Goal: Transaction & Acquisition: Obtain resource

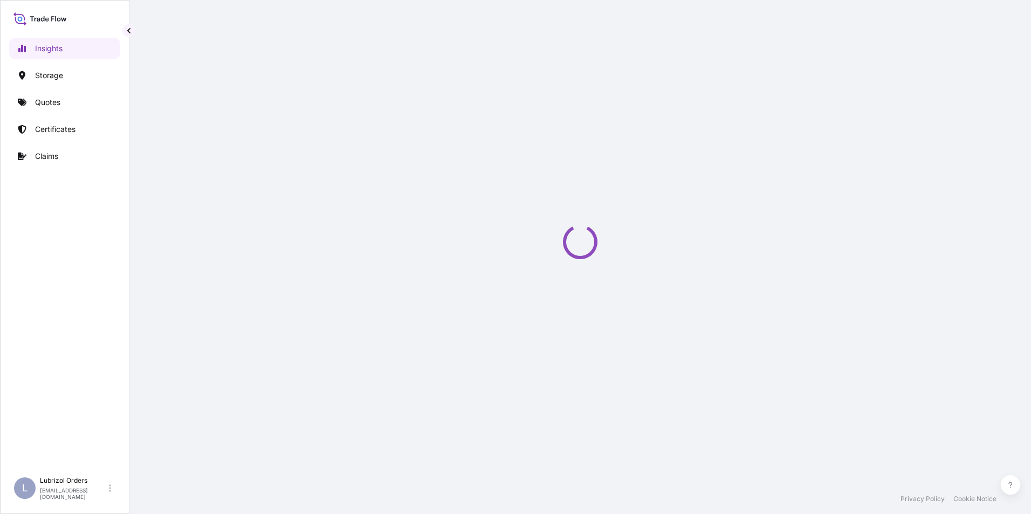
select select "2025"
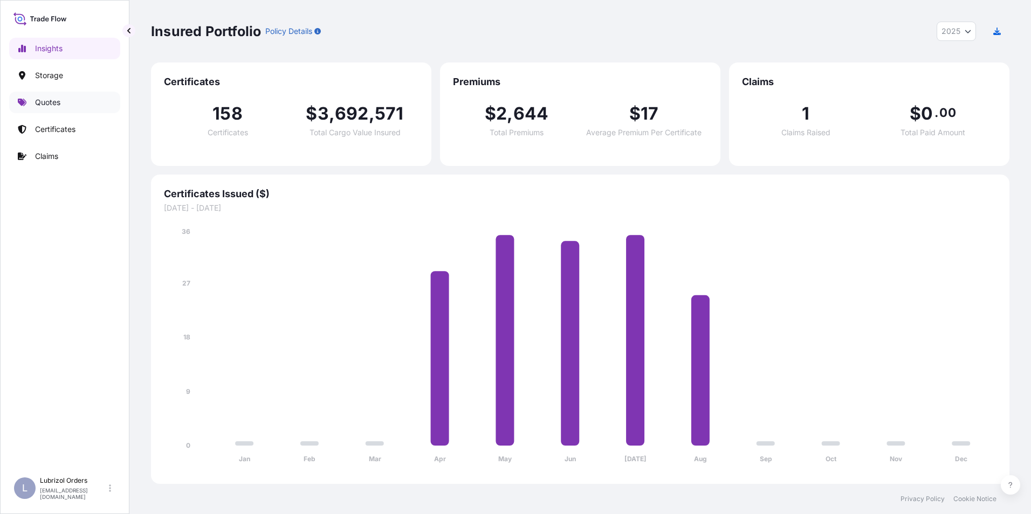
click at [35, 102] on link "Quotes" at bounding box center [64, 103] width 111 height 22
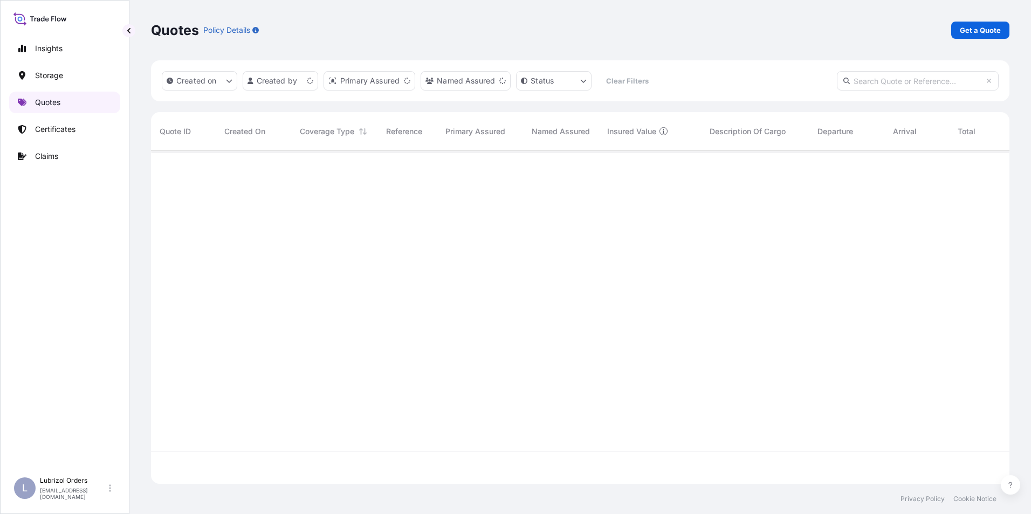
scroll to position [331, 850]
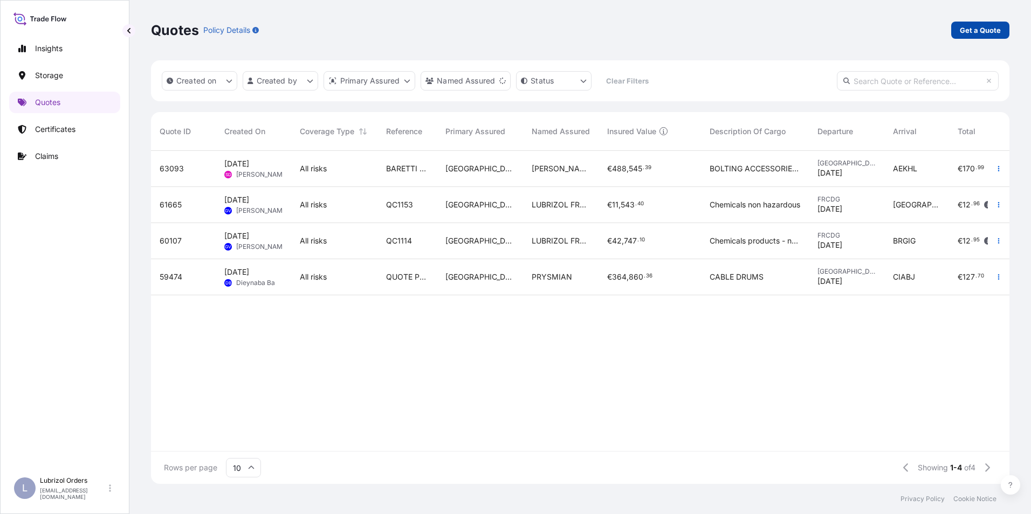
click at [983, 26] on p "Get a Quote" at bounding box center [980, 30] width 41 height 11
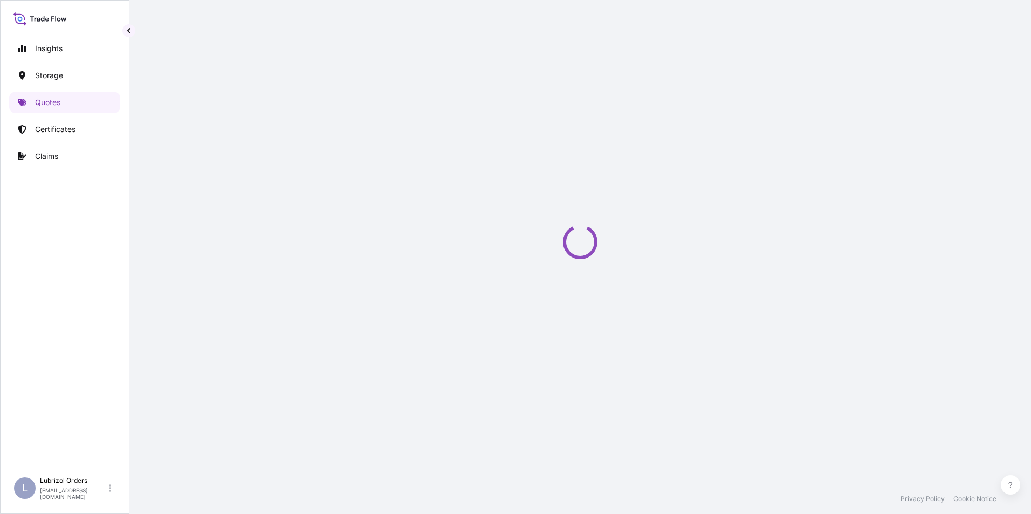
select select "Water"
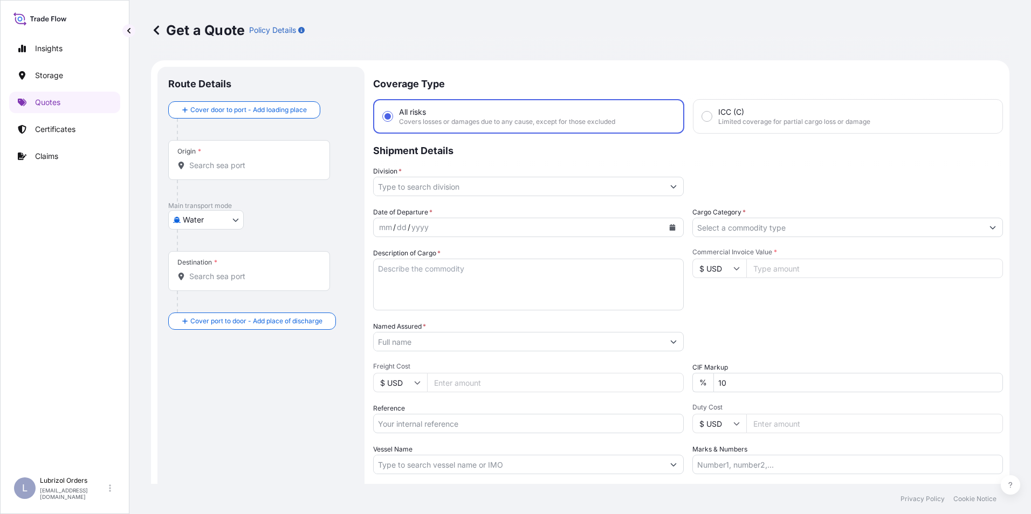
scroll to position [17, 0]
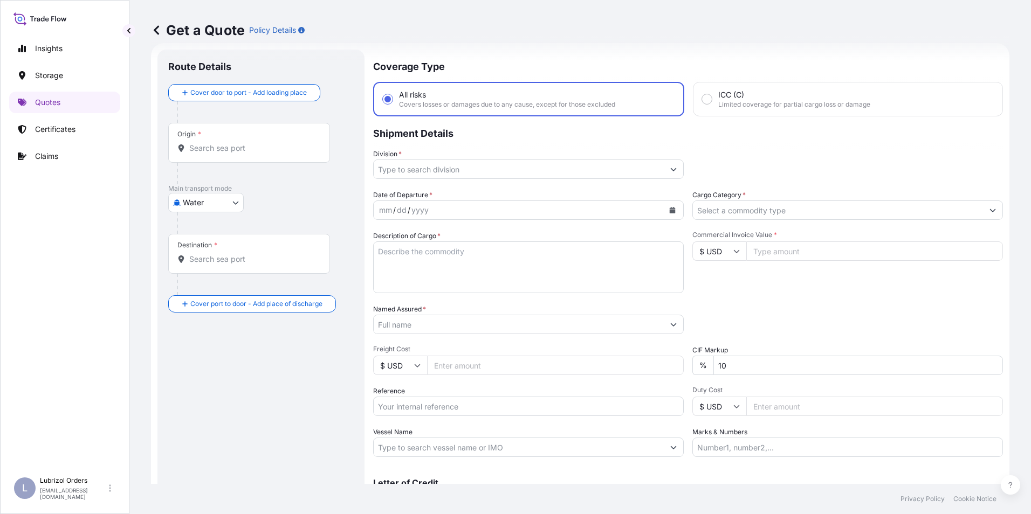
click at [216, 148] on input "Origin *" at bounding box center [252, 148] width 127 height 11
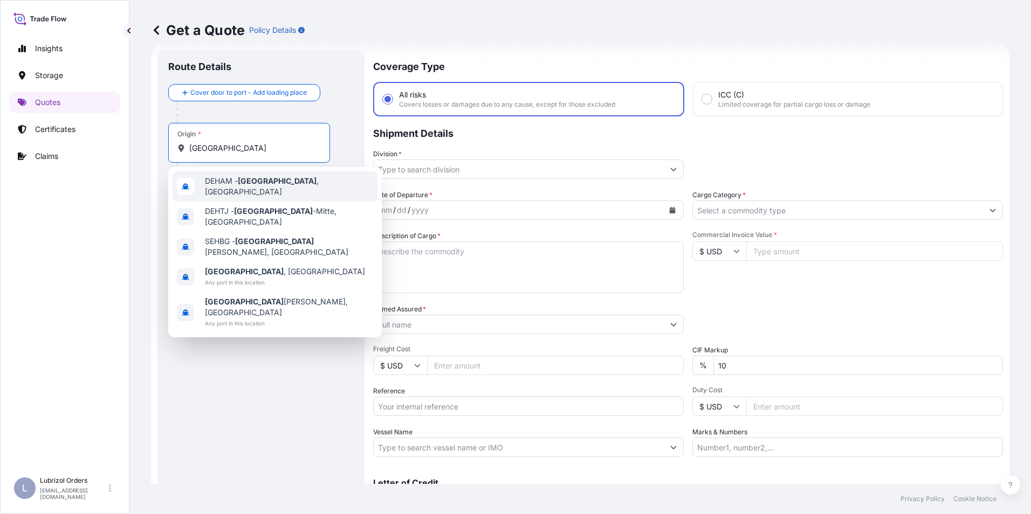
click at [222, 183] on span "DEHAM - Hamburg , Germany" at bounding box center [289, 187] width 168 height 22
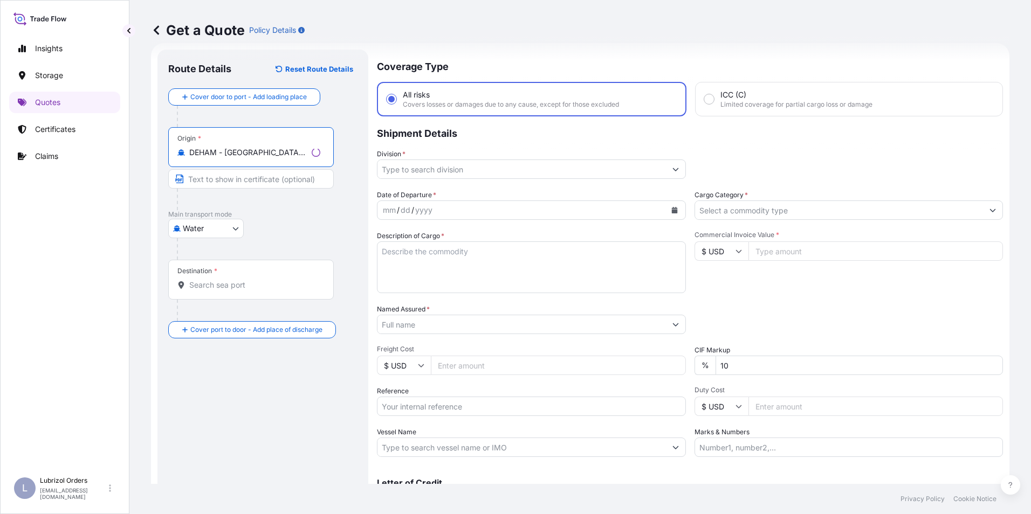
type input "DEHAM - Hamburg, Germany"
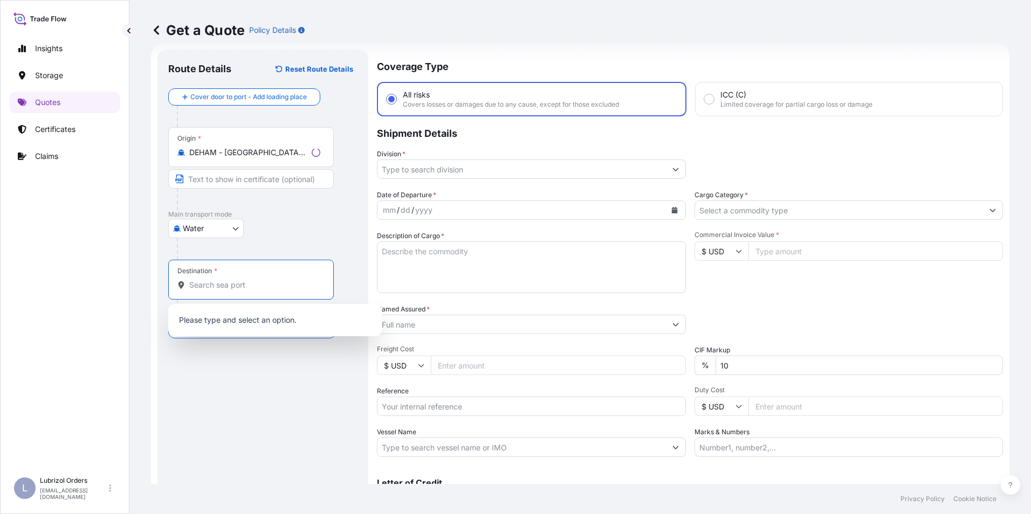
click at [210, 287] on input "Destination *" at bounding box center [254, 285] width 131 height 11
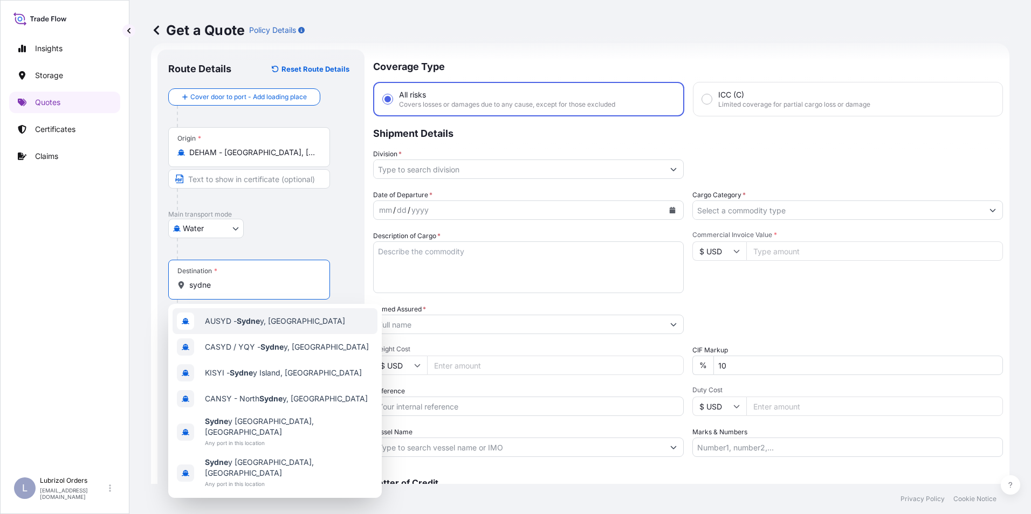
click at [236, 318] on span "AUSYD - Sydne y, Australia" at bounding box center [275, 321] width 140 height 11
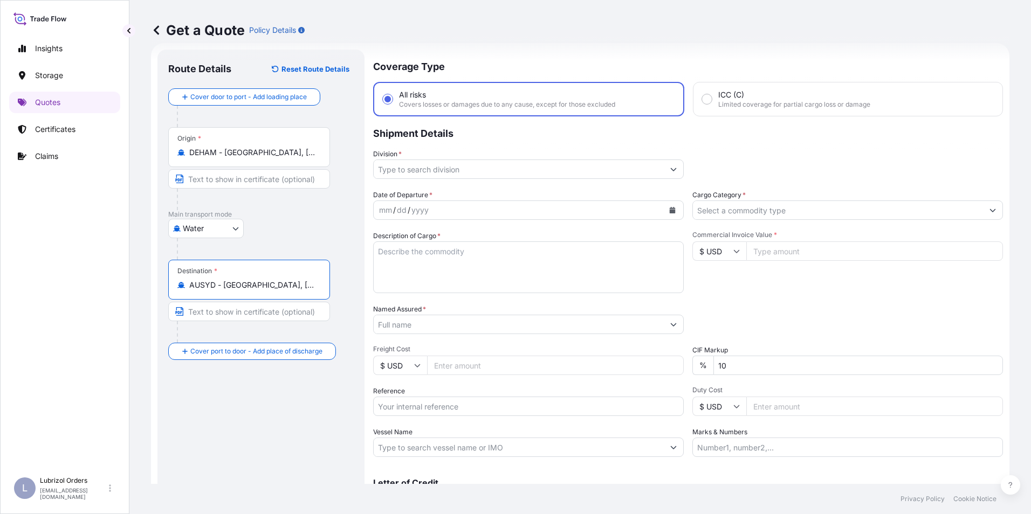
type input "AUSYD - Sydney, Australia"
click at [423, 401] on input "Reference" at bounding box center [528, 406] width 311 height 19
paste input "1155538703"
type input "1155538703"
click at [421, 259] on textarea "Description of Cargo *" at bounding box center [528, 268] width 311 height 52
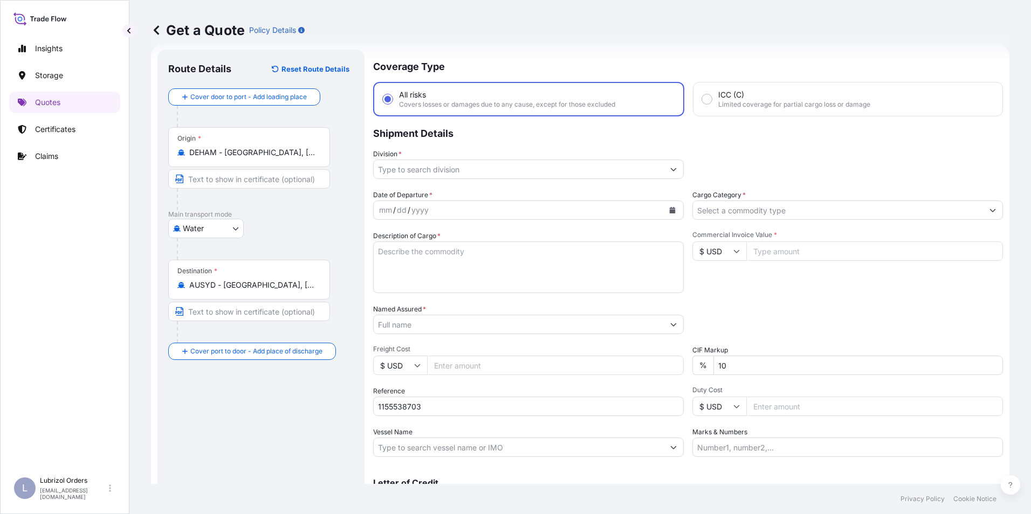
paste textarea "PALLET OF 1 DRUM OF LUBRIZOL(R) 539M, COATED DRUM"
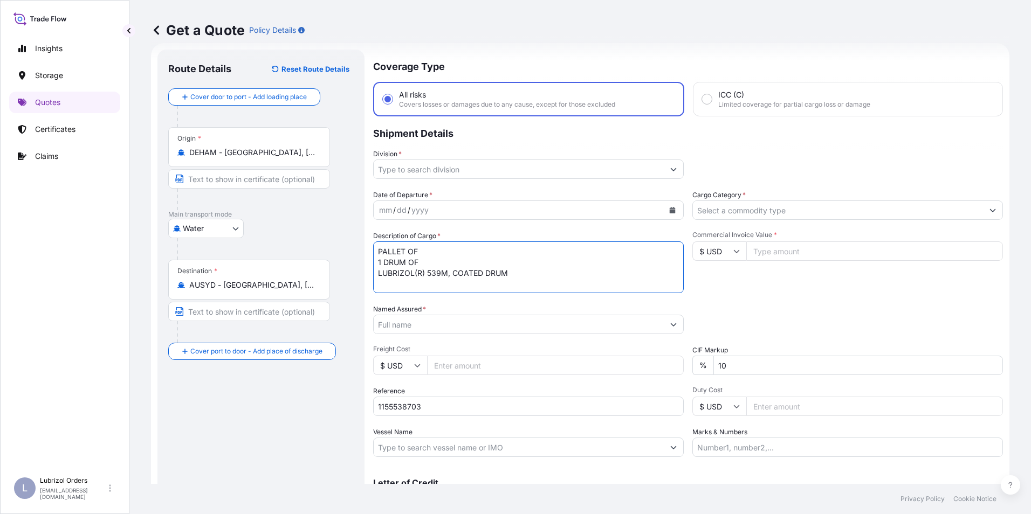
drag, startPoint x: 377, startPoint y: 250, endPoint x: 385, endPoint y: 259, distance: 12.2
click at [377, 250] on textarea "PALLET OF 1 DRUM OF LUBRIZOL(R) 539M, COATED DRUM" at bounding box center [528, 268] width 311 height 52
type textarea "1 PALLET OF 1 DRUM OF LUBRIZOL(R) 539M, COATED DRUM"
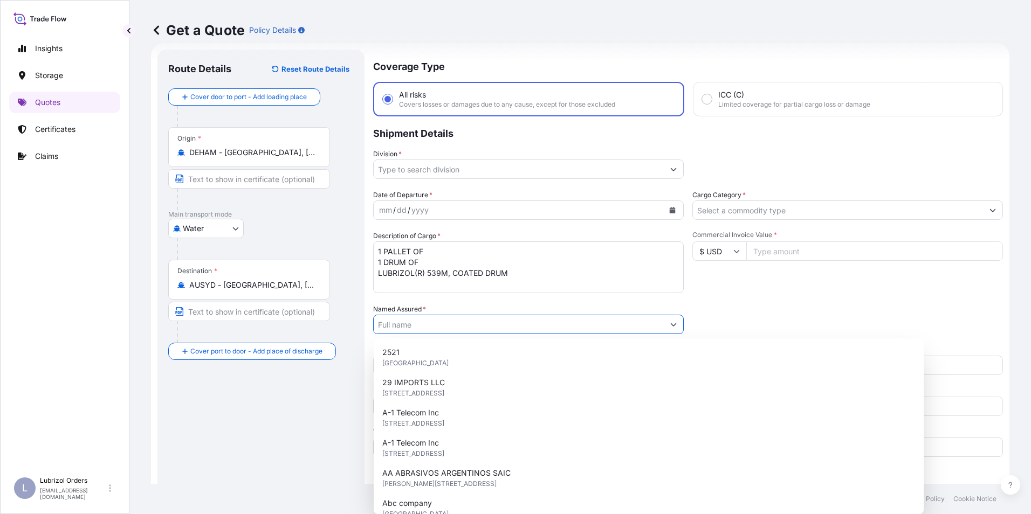
click at [401, 321] on input "Named Assured *" at bounding box center [519, 324] width 290 height 19
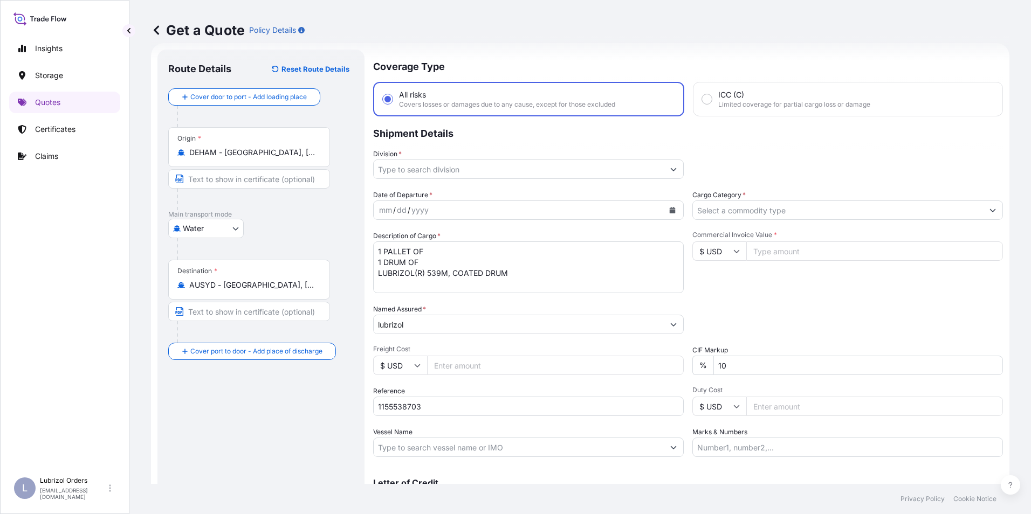
click at [454, 323] on input "lubrizol" at bounding box center [519, 324] width 290 height 19
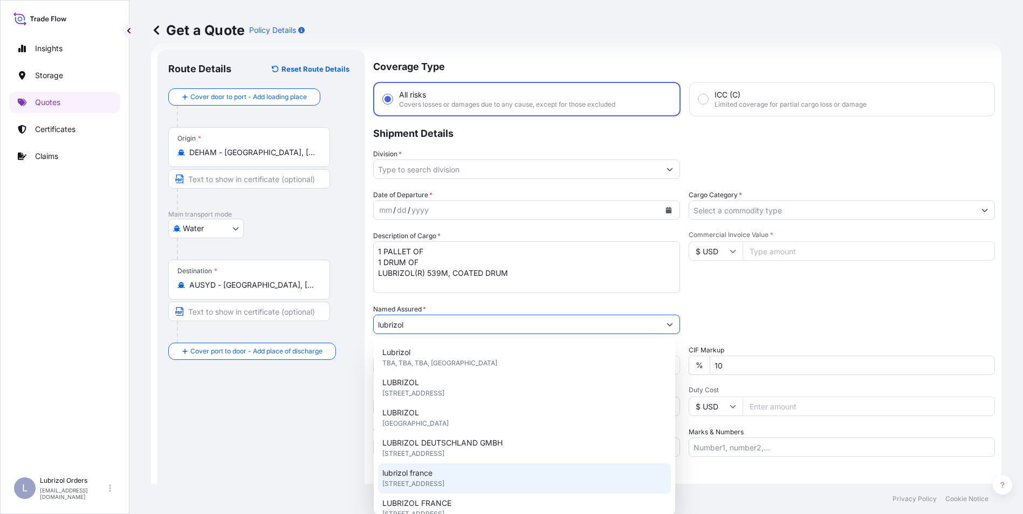
click at [446, 475] on div "lubrizol france 25 Quai de France, 76100, Rouen, France" at bounding box center [524, 479] width 293 height 30
type input "lubrizol france"
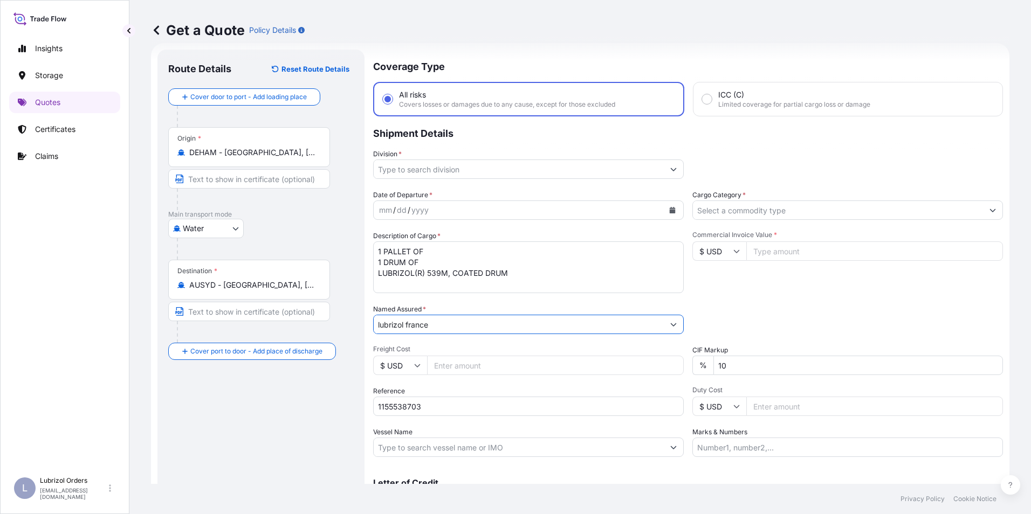
click at [428, 168] on input "Division *" at bounding box center [519, 169] width 290 height 19
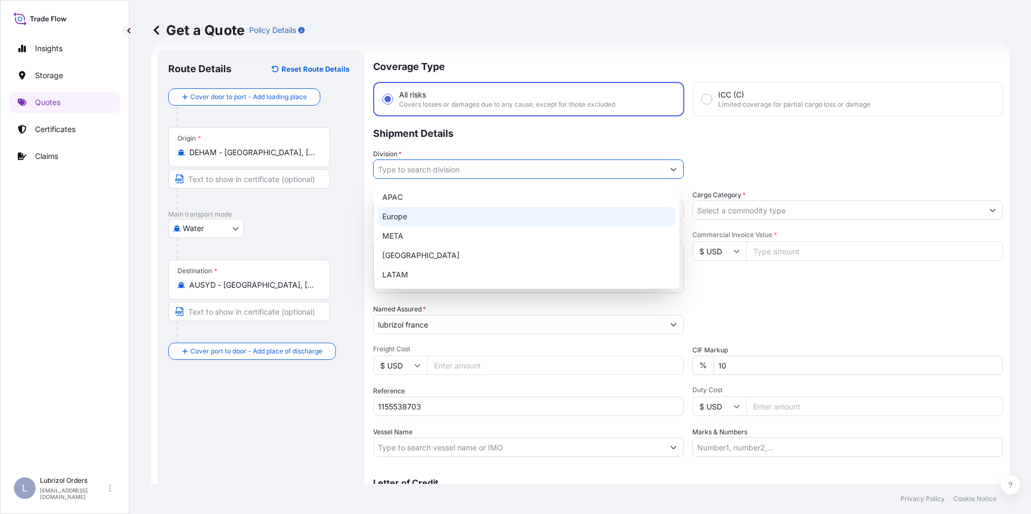
click at [407, 210] on div "Europe" at bounding box center [526, 216] width 297 height 19
type input "Europe"
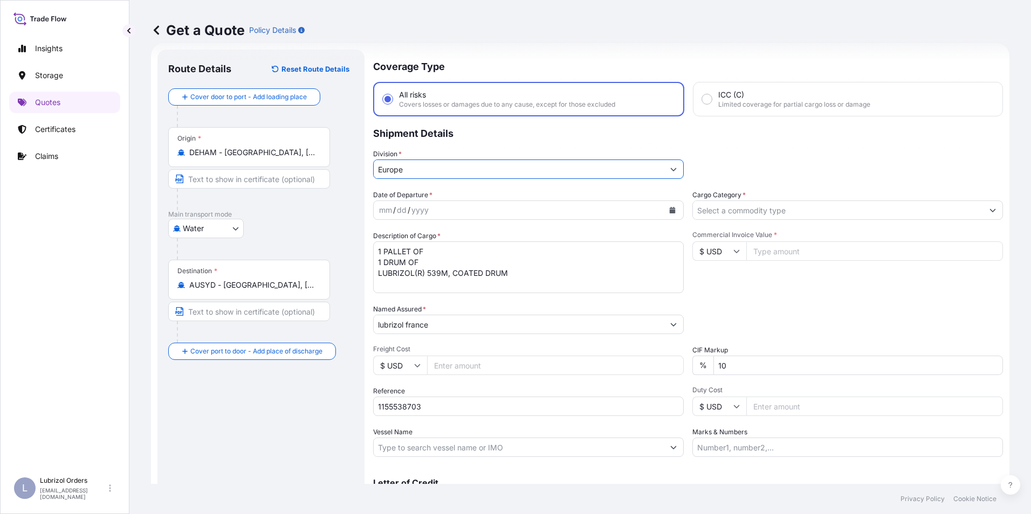
click at [726, 206] on input "Cargo Category *" at bounding box center [838, 210] width 290 height 19
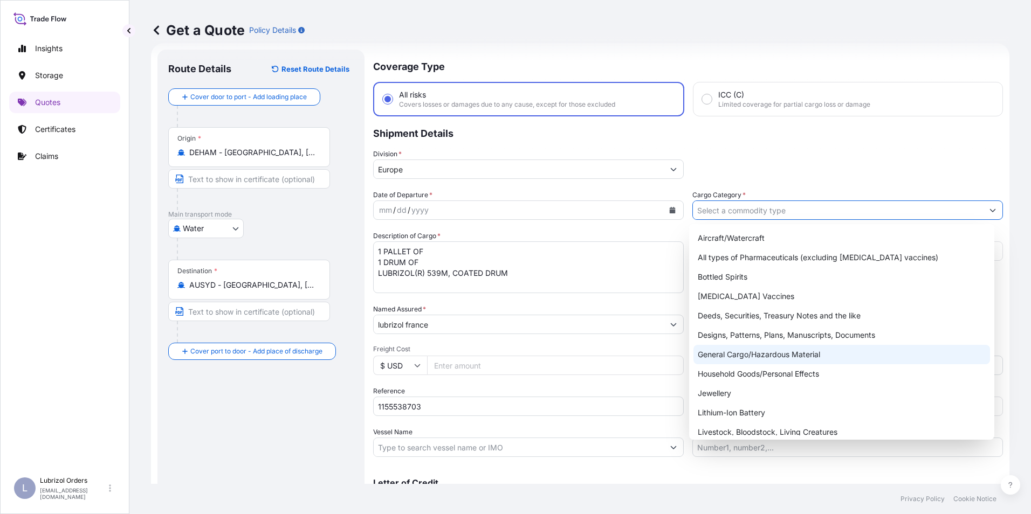
click at [750, 354] on div "General Cargo/Hazardous Material" at bounding box center [841, 354] width 297 height 19
type input "General Cargo/Hazardous Material"
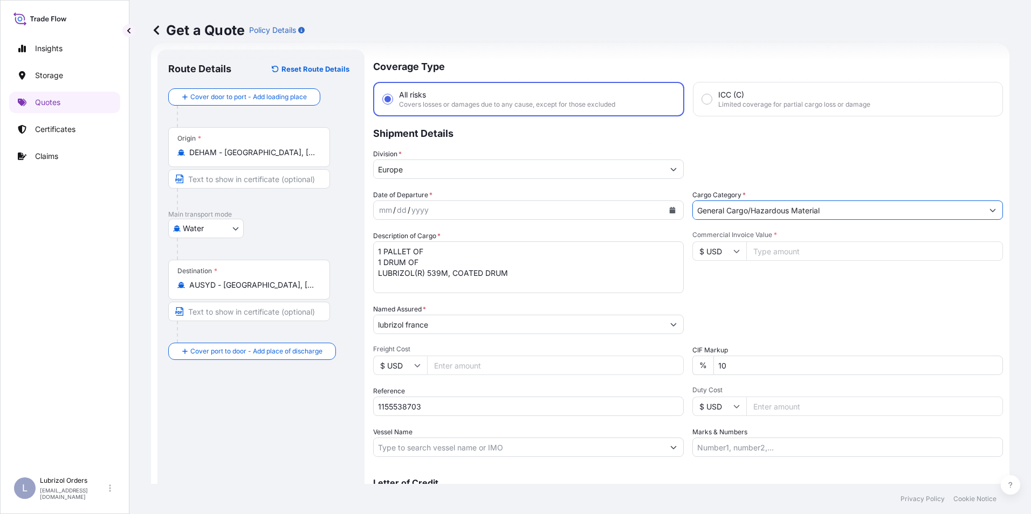
click at [383, 209] on div "mm" at bounding box center [385, 210] width 15 height 13
click at [782, 250] on input "Commercial Invoice Value *" at bounding box center [874, 251] width 257 height 19
click at [807, 255] on input "Commercial Invoice Value *" at bounding box center [874, 251] width 257 height 19
type input "2836"
click at [747, 301] on div "Date of Departure * 8 / 21 / 2025 Cargo Category * General Cargo/Hazardous Mate…" at bounding box center [688, 323] width 630 height 267
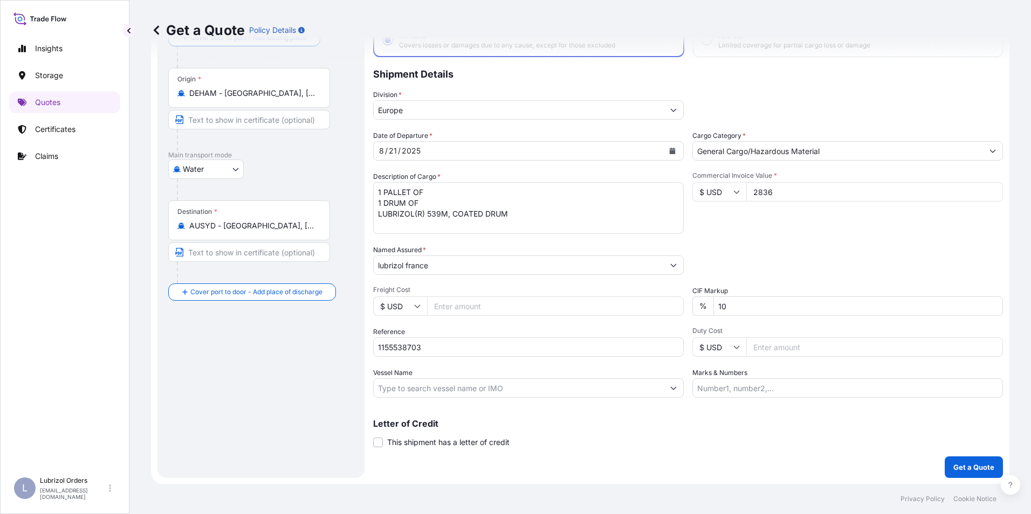
scroll to position [77, 0]
click at [961, 470] on p "Get a Quote" at bounding box center [973, 467] width 41 height 11
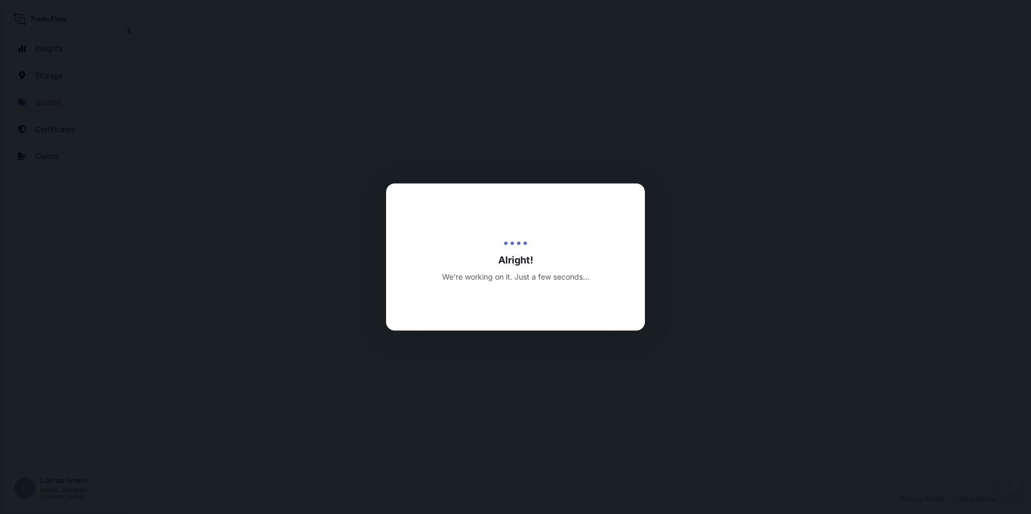
select select "Water"
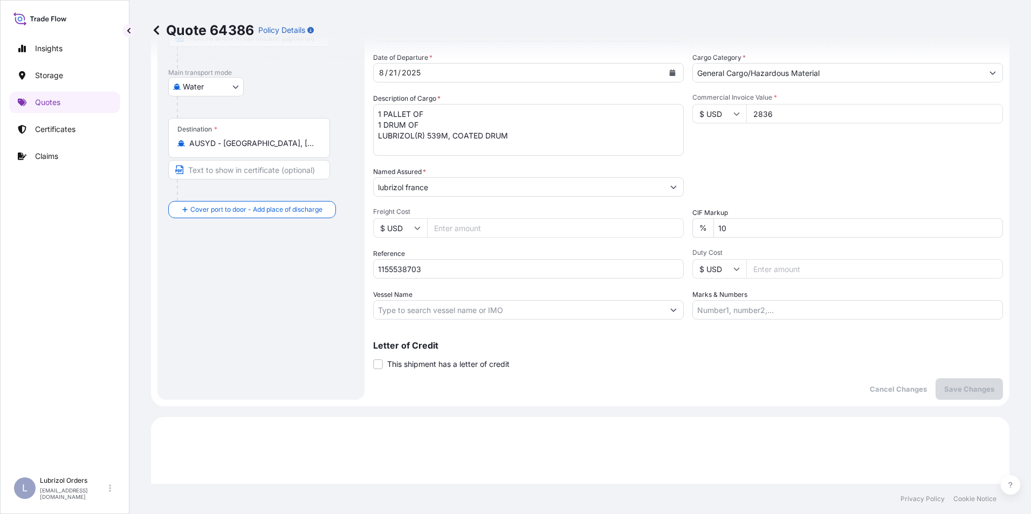
scroll to position [141, 0]
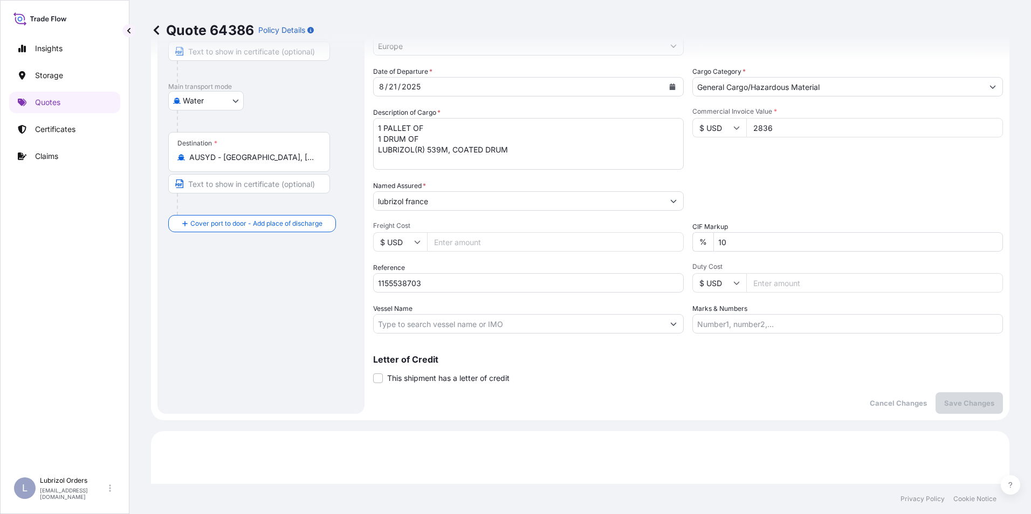
click at [716, 132] on input "$ USD" at bounding box center [719, 127] width 54 height 19
click at [714, 154] on div "€ EUR" at bounding box center [715, 157] width 45 height 20
type input "€ EUR"
click at [961, 399] on p "Save Changes" at bounding box center [969, 403] width 50 height 11
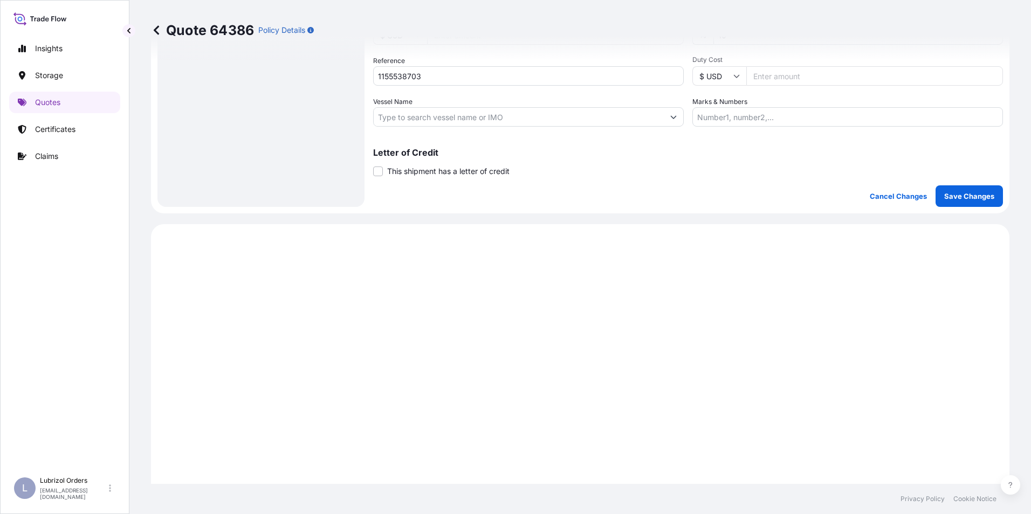
scroll to position [518, 0]
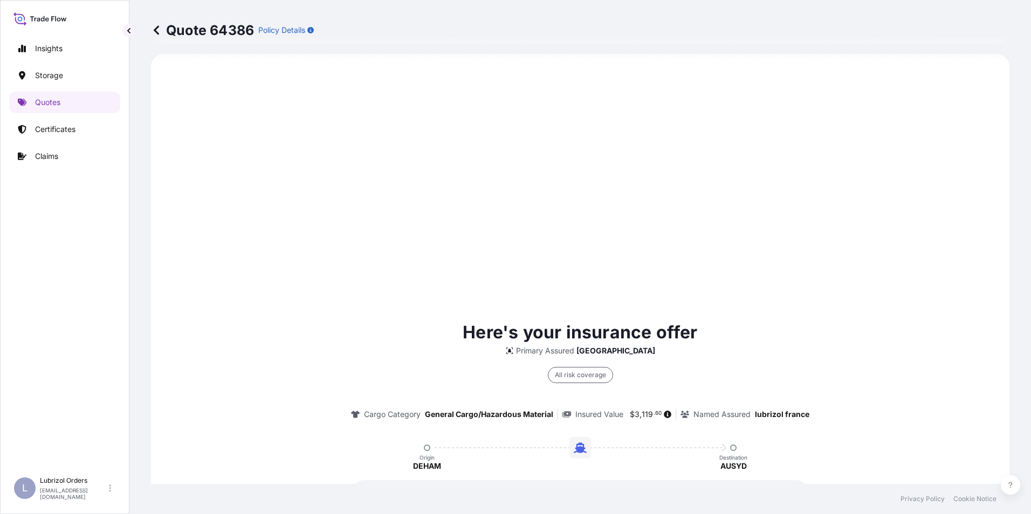
select select "Water"
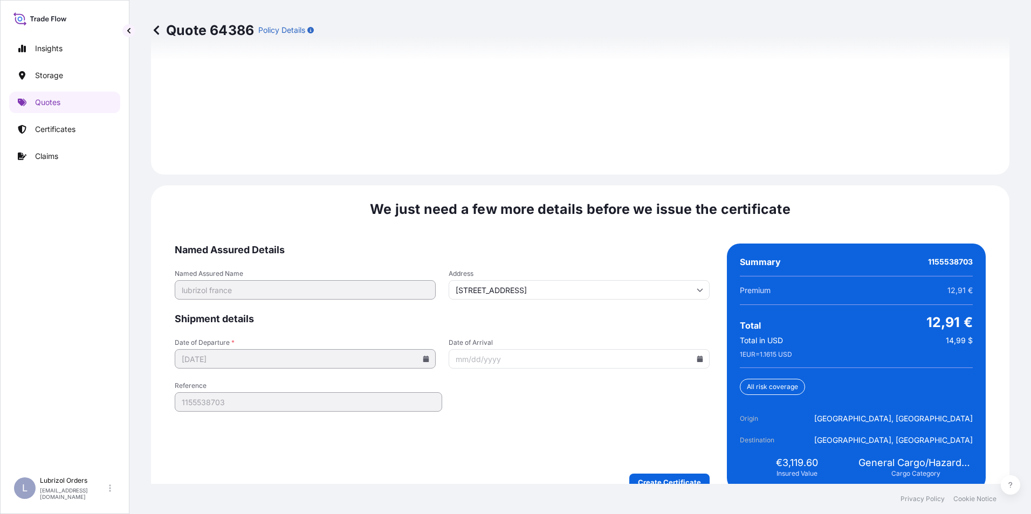
scroll to position [1542, 0]
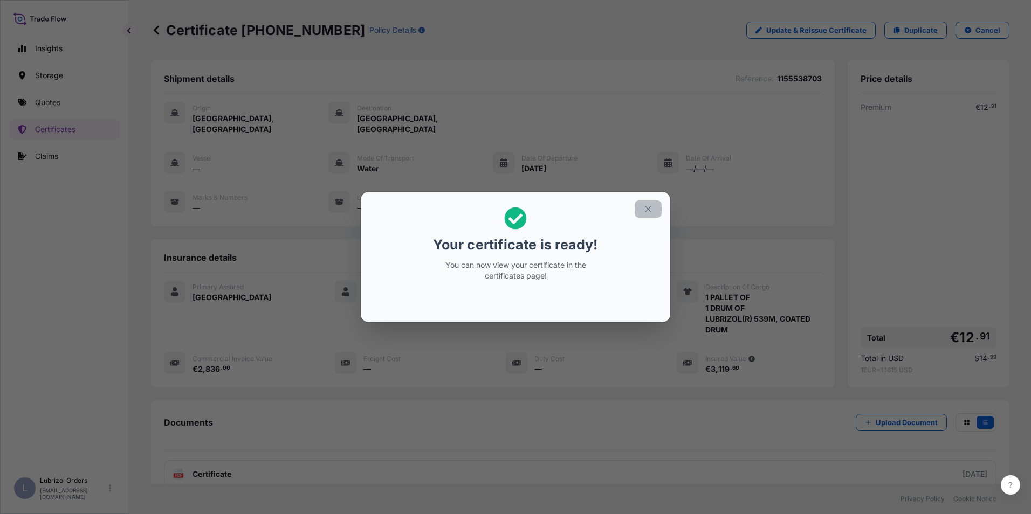
click at [647, 212] on icon "button" at bounding box center [648, 209] width 10 height 10
